Goal: Information Seeking & Learning: Learn about a topic

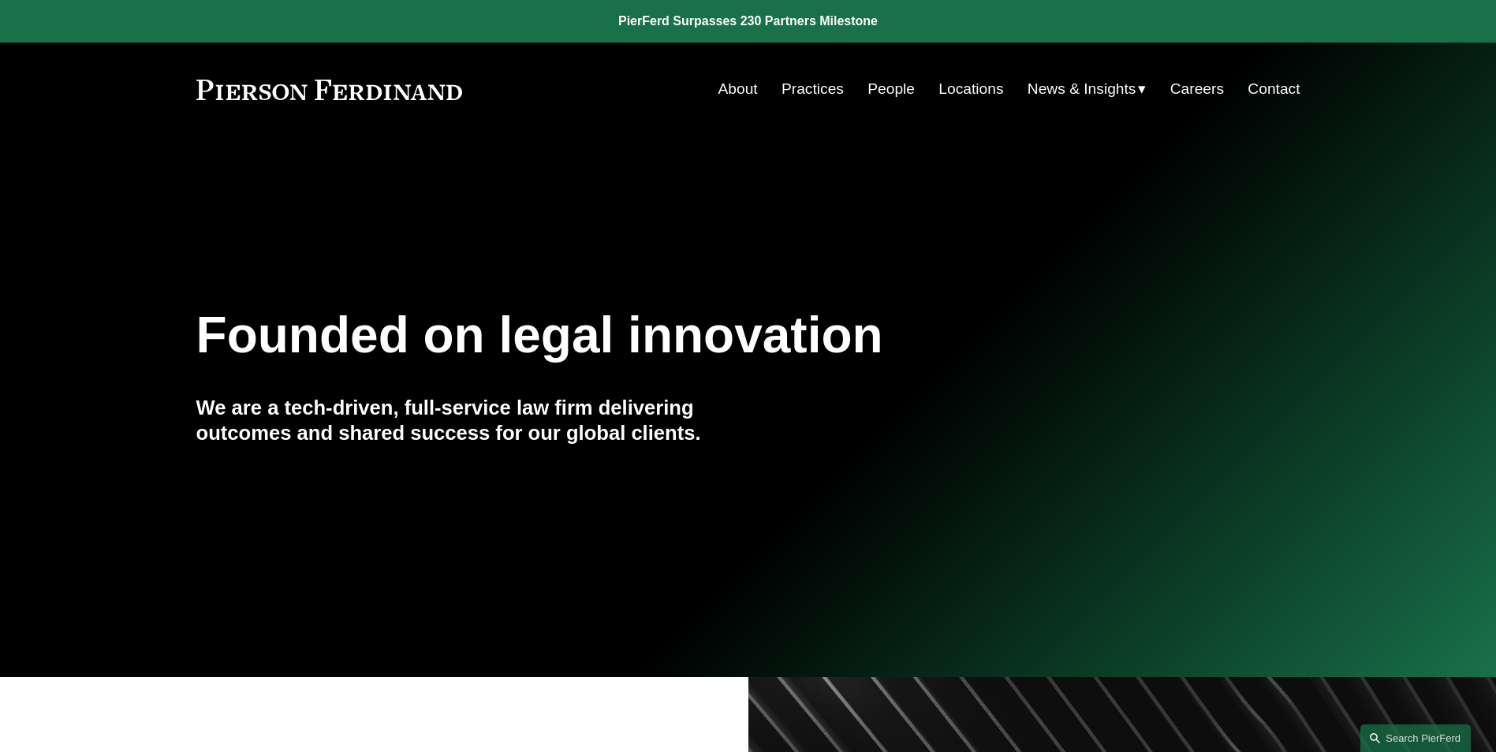
click at [874, 91] on link "People" at bounding box center [890, 89] width 47 height 30
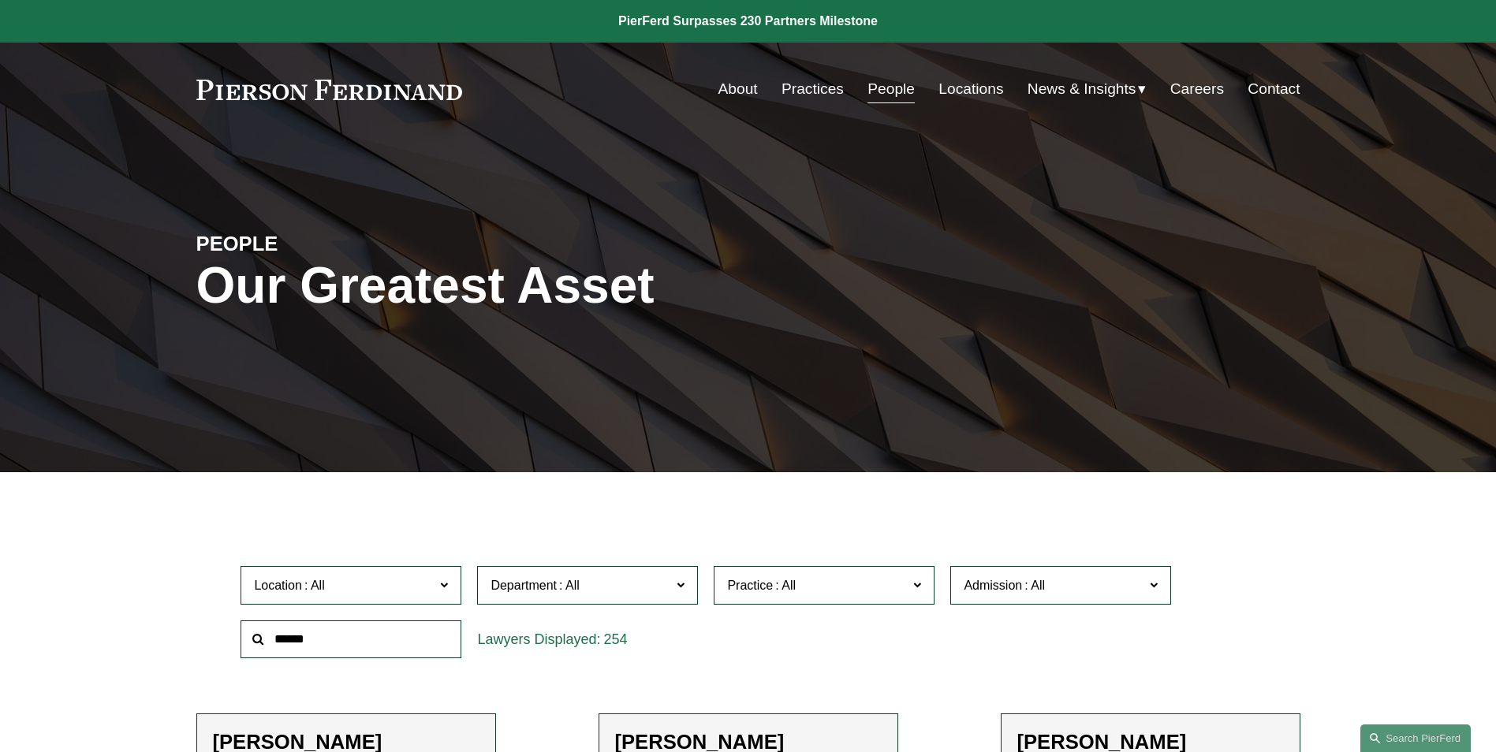
click at [296, 640] on input "text" at bounding box center [350, 639] width 221 height 39
type input "****"
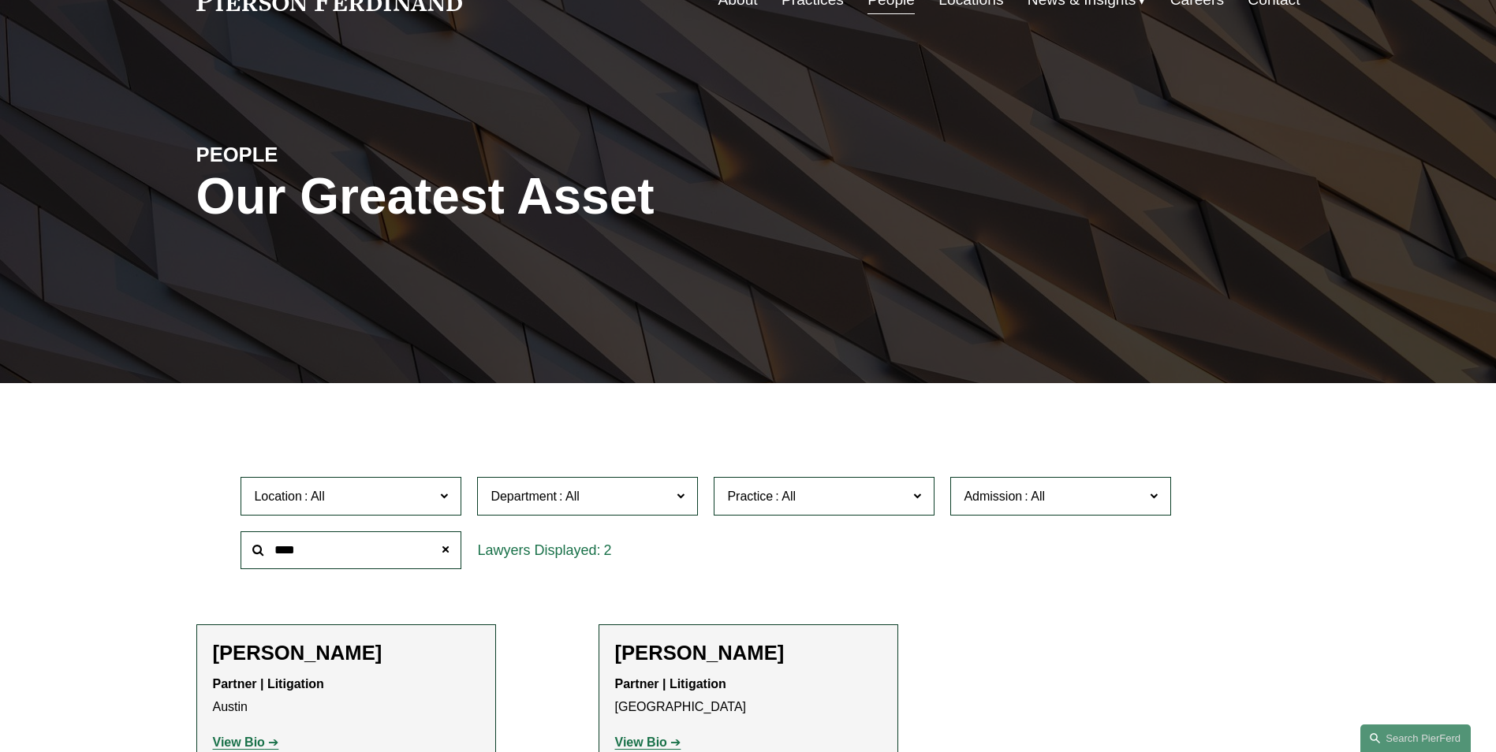
scroll to position [394, 0]
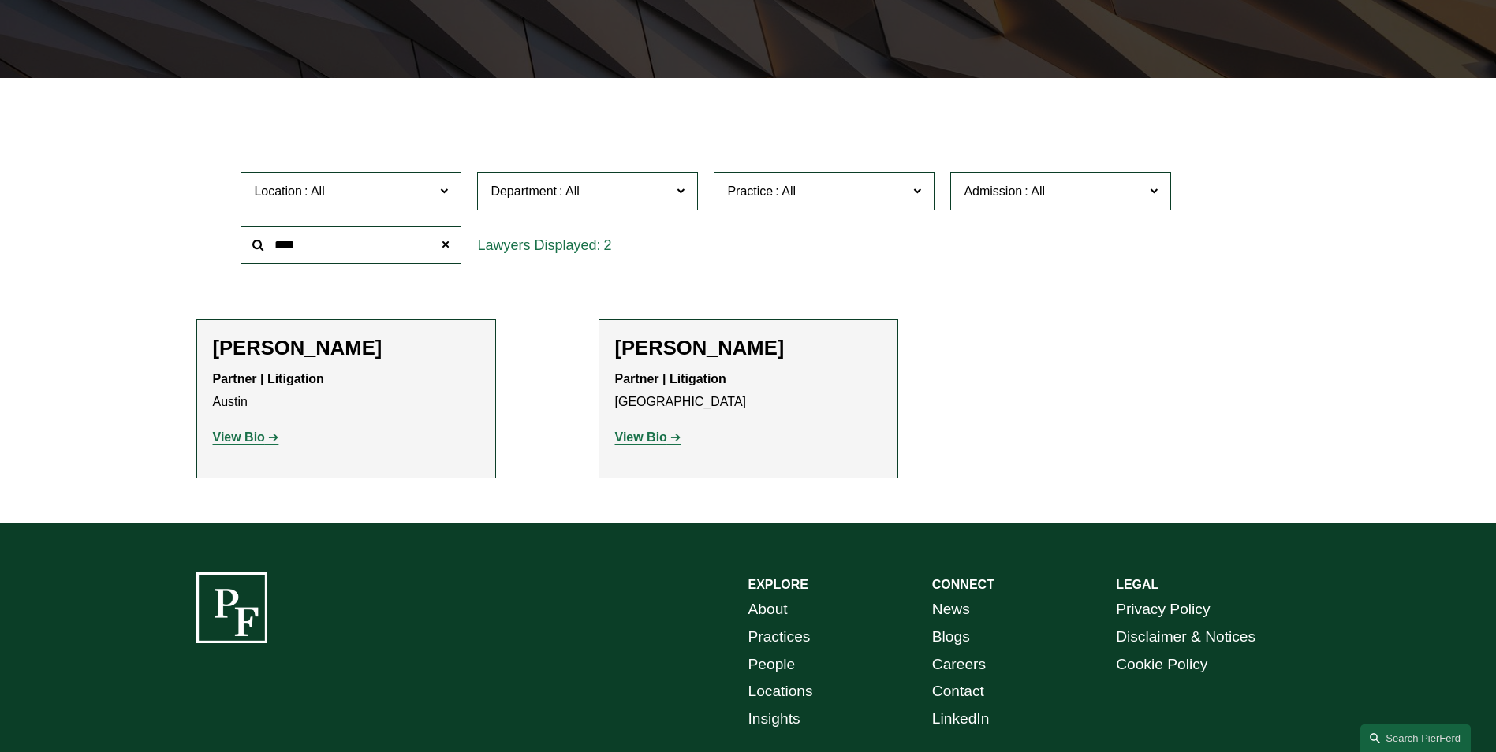
click at [260, 438] on strong "View Bio" at bounding box center [239, 436] width 52 height 13
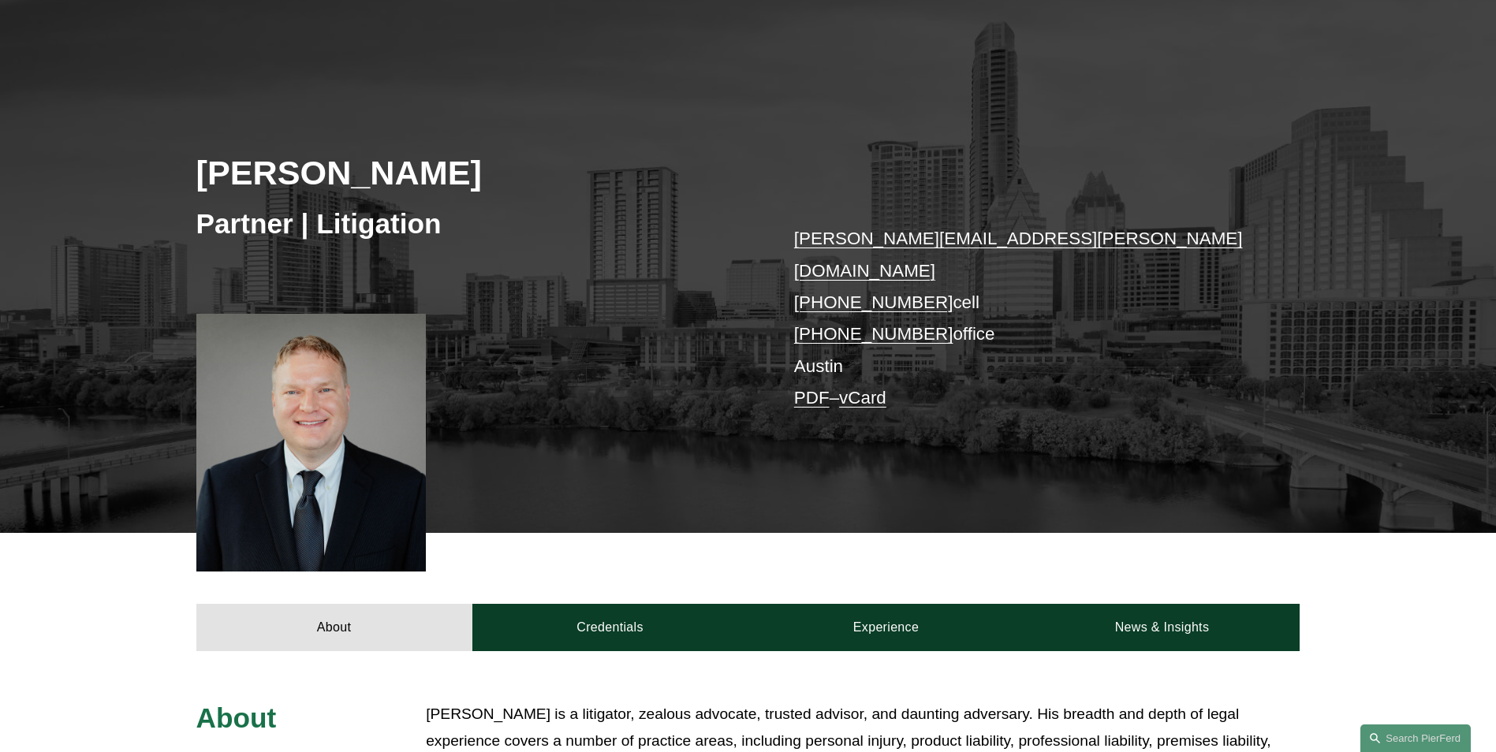
scroll to position [394, 0]
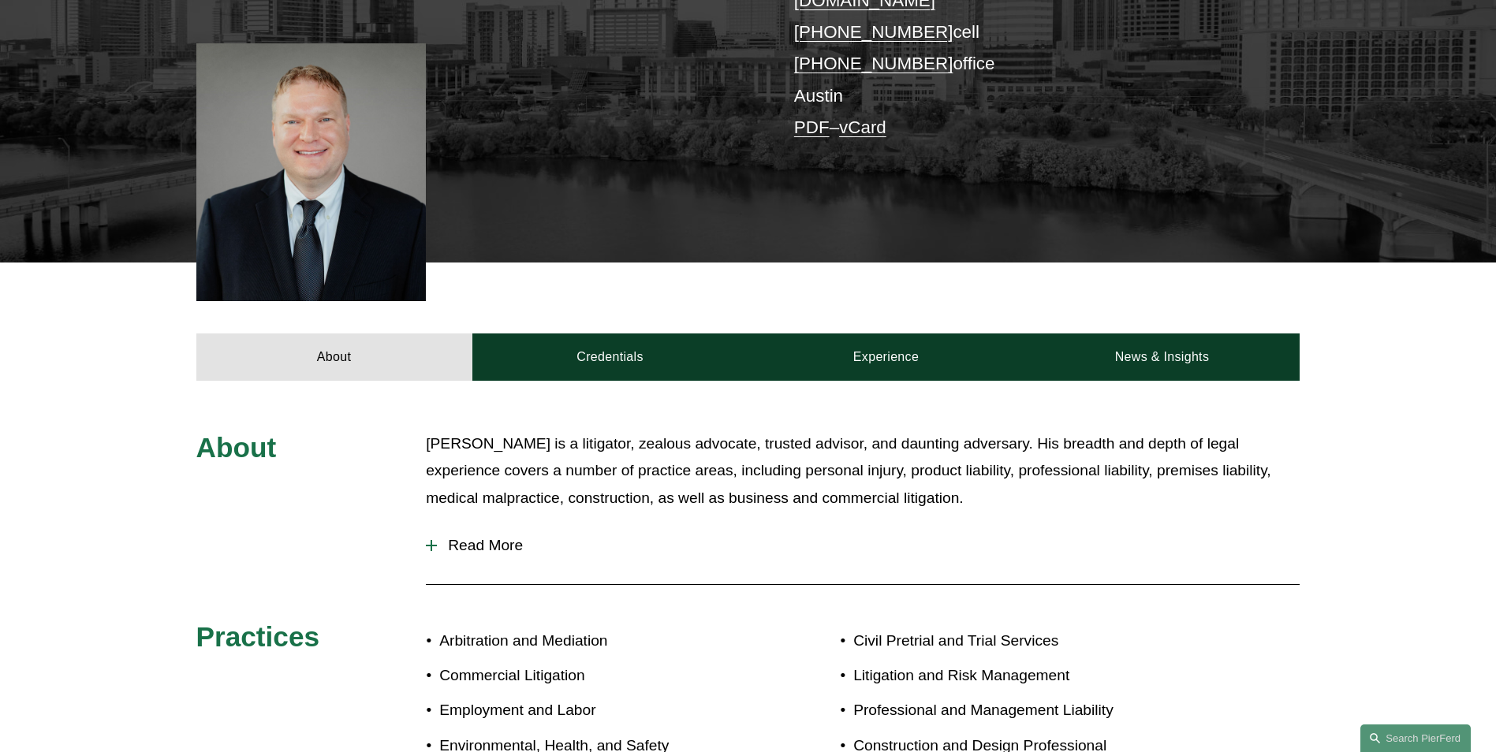
click at [435, 540] on div at bounding box center [431, 545] width 11 height 11
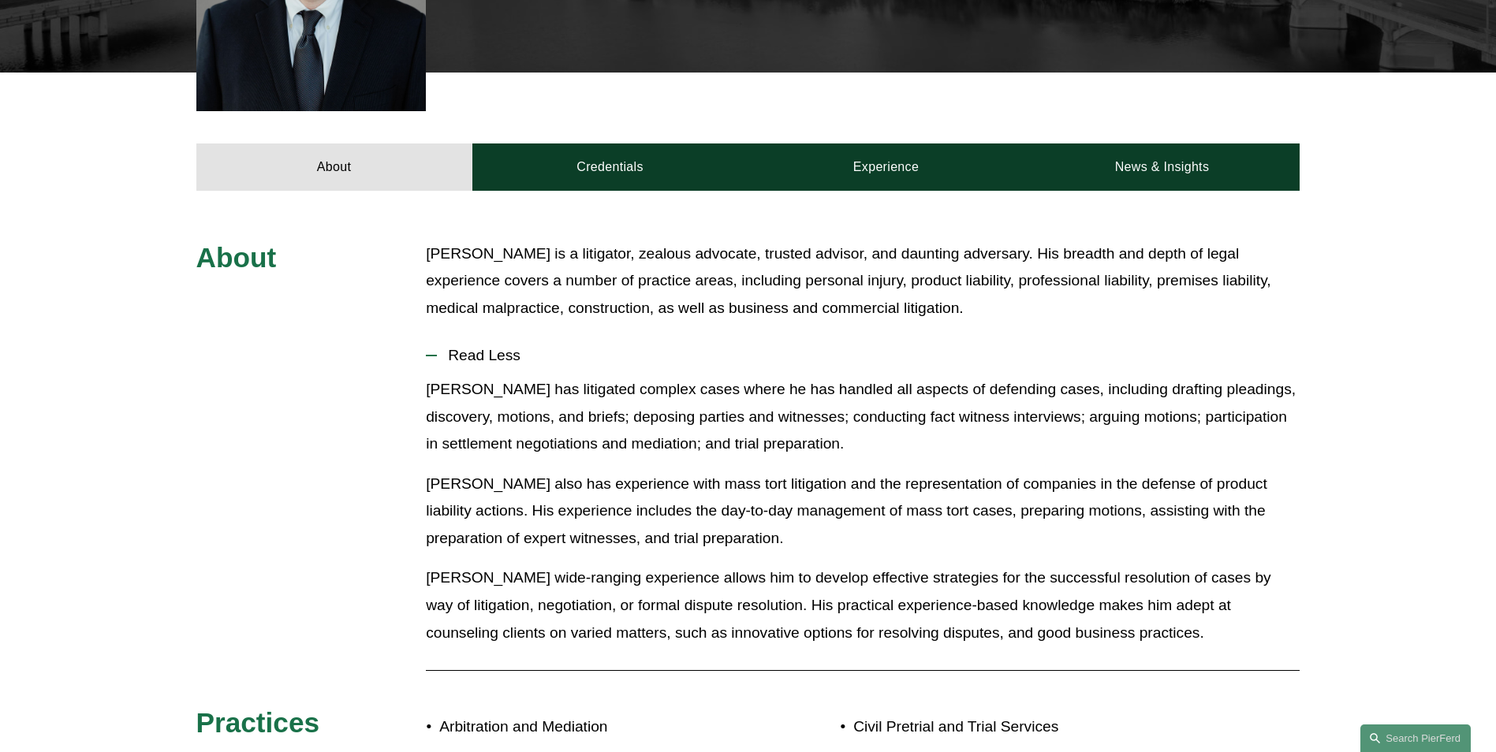
scroll to position [631, 0]
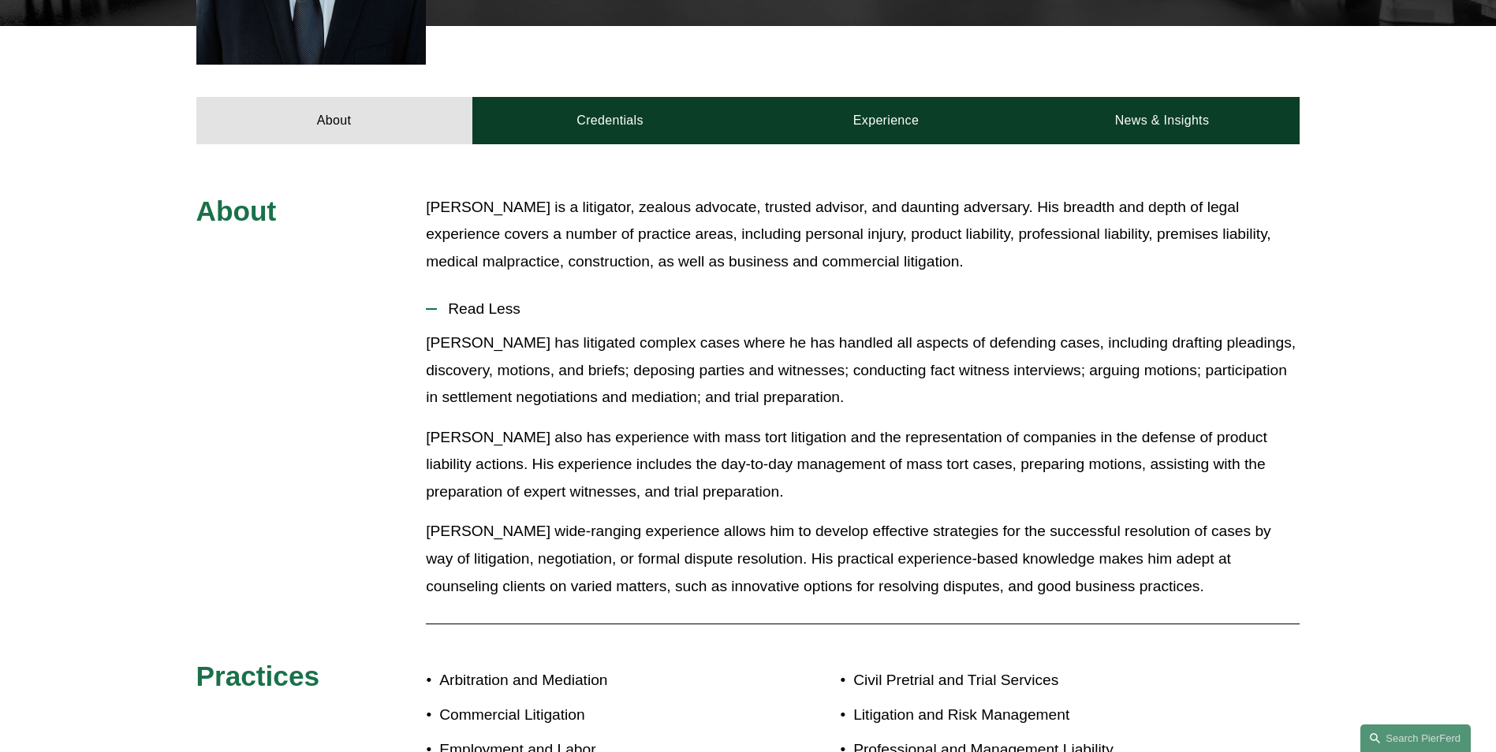
click at [1131, 330] on p "Mr. Bush has litigated complex cases where he has handled all aspects of defend…" at bounding box center [863, 371] width 874 height 82
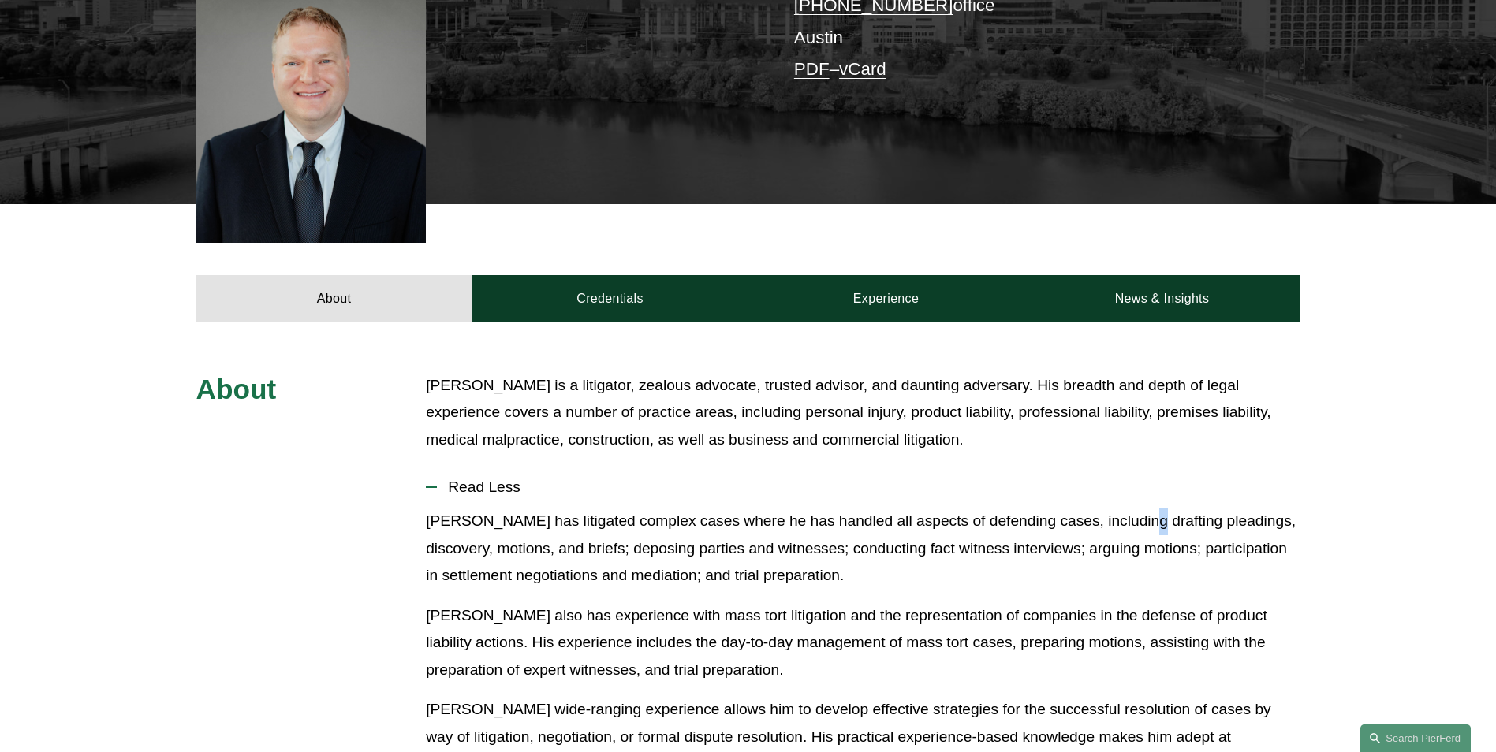
scroll to position [237, 0]
